Goal: Ask a question: Seek information or help from site administrators or community

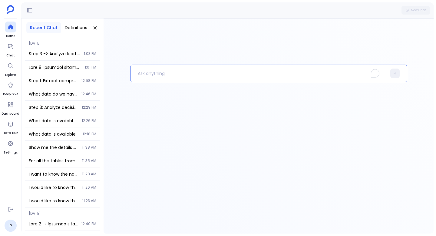
click at [156, 76] on p "To enrich screen reader interactions, please activate Accessibility in Grammarl…" at bounding box center [258, 73] width 256 height 16
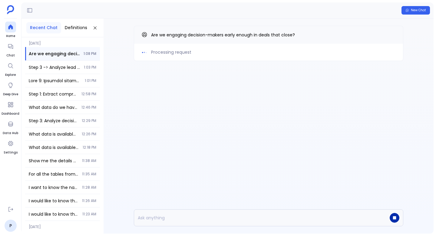
click at [395, 218] on icon "button" at bounding box center [394, 217] width 3 height 3
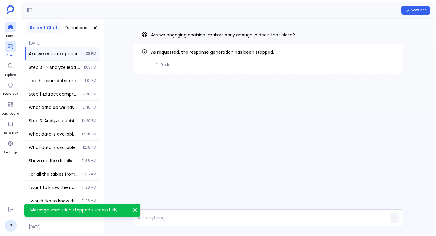
click at [11, 47] on icon at bounding box center [10, 46] width 5 height 5
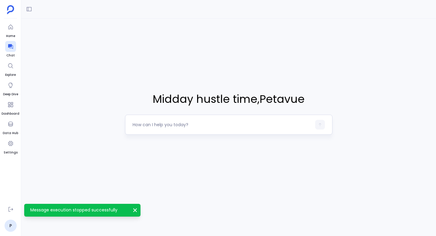
click at [169, 126] on textarea at bounding box center [222, 124] width 179 height 6
type textarea "Are we engaging decision-makers early enough in deals that close?"
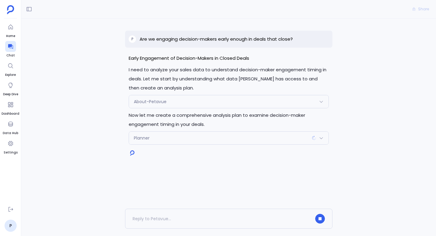
click at [233, 40] on p "Are we engaging decision-makers early enough in deals that close?" at bounding box center [216, 38] width 153 height 7
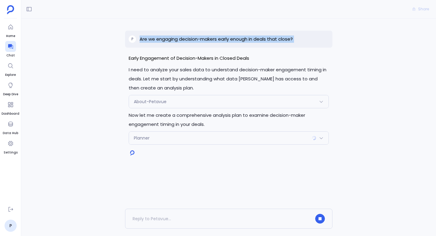
click at [233, 40] on p "Are we engaging decision-makers early enough in deals that close?" at bounding box center [216, 38] width 153 height 7
copy p "Are we engaging decision-makers early enough in deals that close?"
click at [8, 47] on icon at bounding box center [11, 46] width 6 height 6
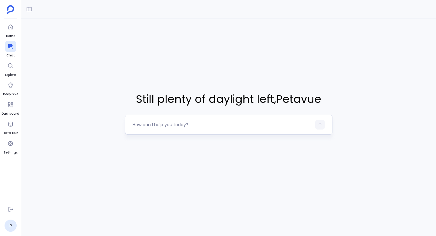
click at [173, 121] on textarea at bounding box center [222, 124] width 179 height 6
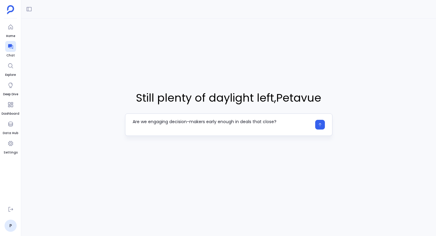
type textarea "Are we engaging decision-makers early enough in deals that close?"
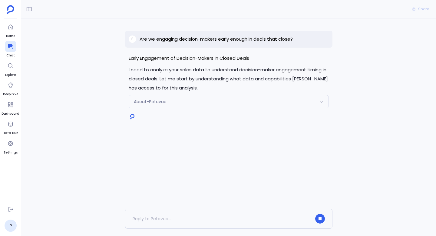
click at [225, 98] on div "About-Petavue" at bounding box center [228, 101] width 199 height 13
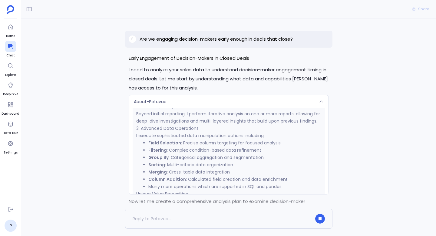
click at [247, 100] on div "About-Petavue" at bounding box center [228, 101] width 199 height 13
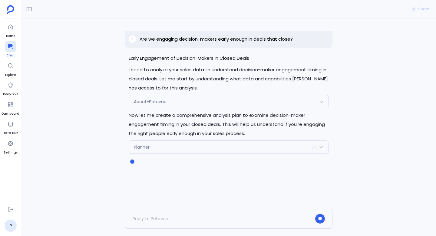
click at [9, 51] on div at bounding box center [10, 46] width 11 height 11
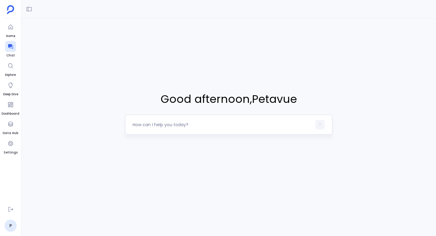
click at [196, 131] on div at bounding box center [228, 124] width 207 height 20
click at [190, 124] on textarea at bounding box center [222, 124] width 179 height 6
click at [300, 56] on div "Good afternoon , Petavue" at bounding box center [228, 112] width 415 height 188
click at [153, 125] on textarea at bounding box center [222, 124] width 179 height 6
type textarea "Hi"
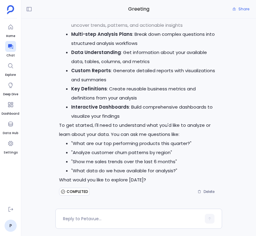
scroll to position [42, 0]
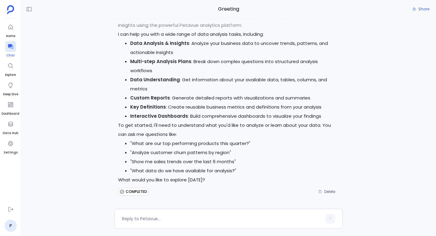
click at [11, 47] on icon at bounding box center [11, 46] width 6 height 6
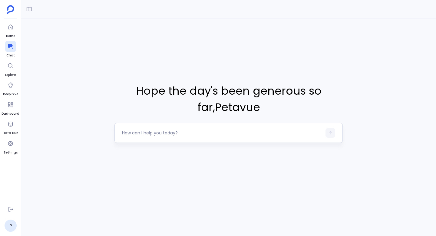
click at [194, 129] on div at bounding box center [222, 133] width 200 height 10
click at [193, 131] on textarea at bounding box center [222, 133] width 200 height 6
type textarea "68d0fdae68eac1aa72f1beb6"
type textarea "get me deals closed"
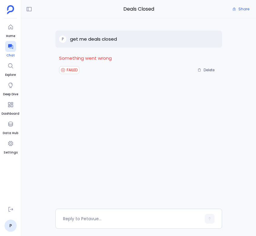
click at [11, 48] on icon at bounding box center [10, 46] width 5 height 5
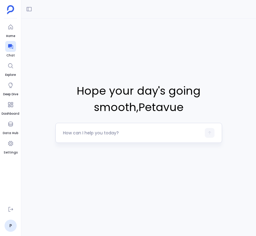
click at [131, 135] on textarea at bounding box center [132, 133] width 138 height 6
type textarea "deals closed"
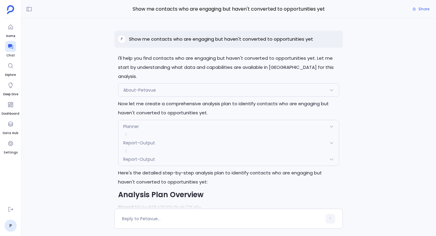
scroll to position [882, 0]
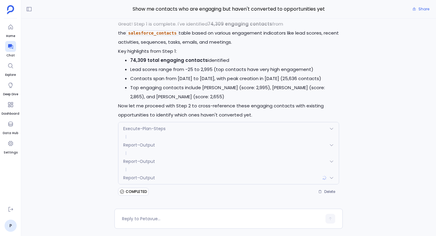
click at [98, 125] on div "P Show me contacts who are engaging but haven't converted to opportunities yet …" at bounding box center [228, 113] width 415 height 190
click at [165, 178] on div "Report-Output" at bounding box center [228, 177] width 220 height 13
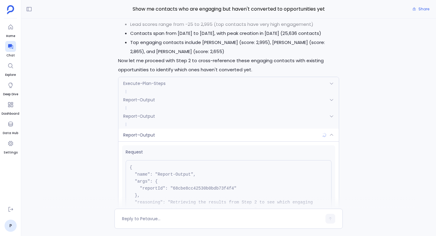
scroll to position [899, 0]
